Goal: Task Accomplishment & Management: Use online tool/utility

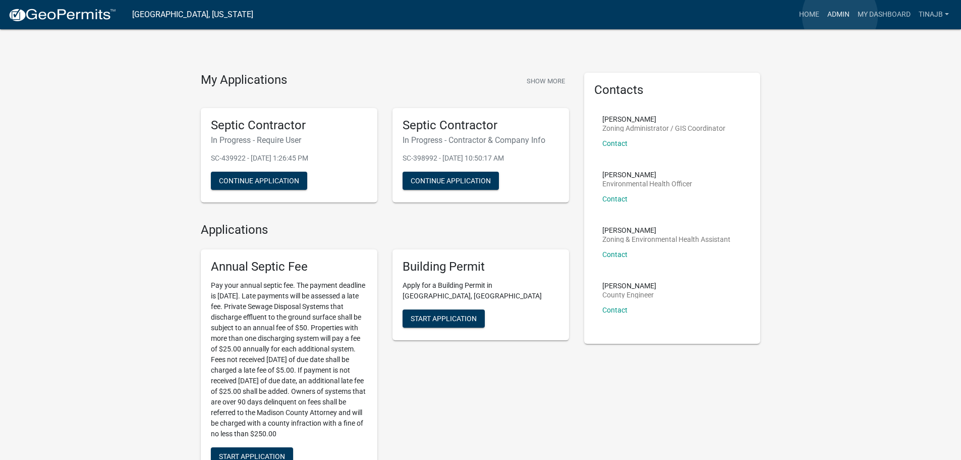
click at [840, 16] on link "Admin" at bounding box center [838, 14] width 30 height 19
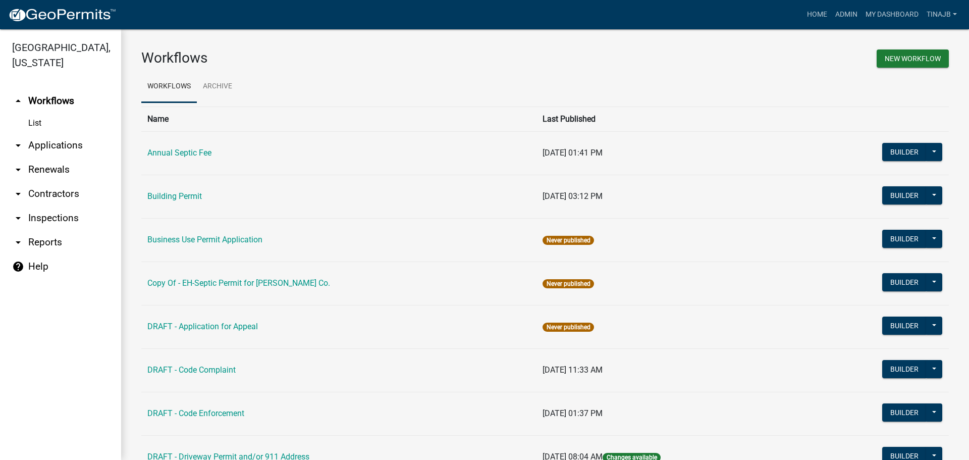
click at [42, 133] on link "arrow_drop_down Applications" at bounding box center [60, 145] width 121 height 24
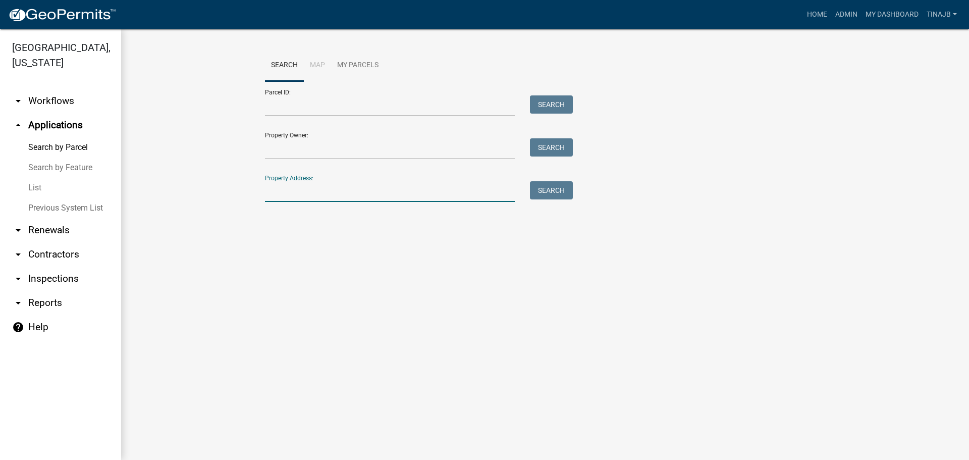
click at [291, 187] on input "Property Address:" at bounding box center [390, 191] width 250 height 21
type input "2407"
click at [564, 187] on button "Search" at bounding box center [551, 190] width 43 height 18
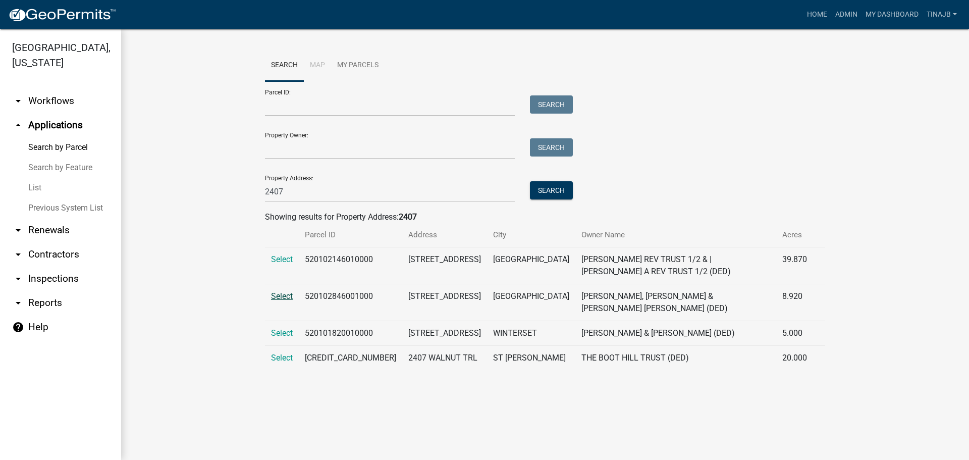
click at [284, 297] on span "Select" at bounding box center [282, 296] width 22 height 10
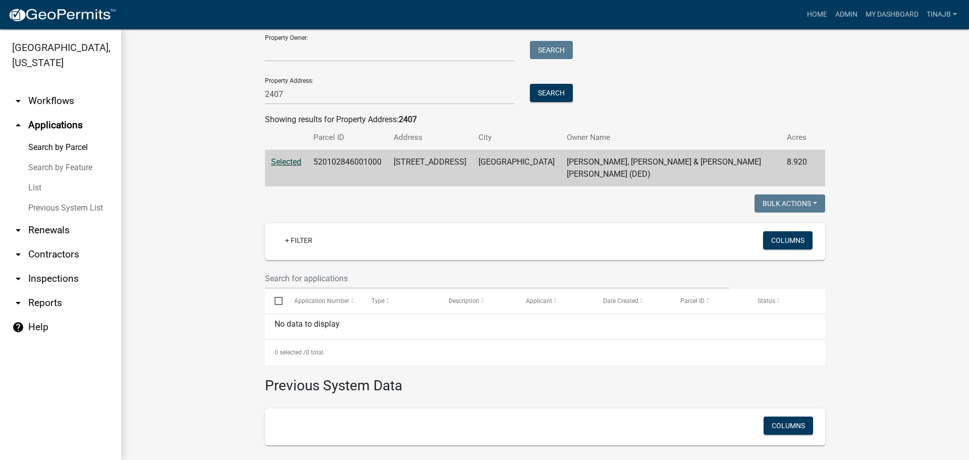
scroll to position [44, 0]
